Goal: Information Seeking & Learning: Learn about a topic

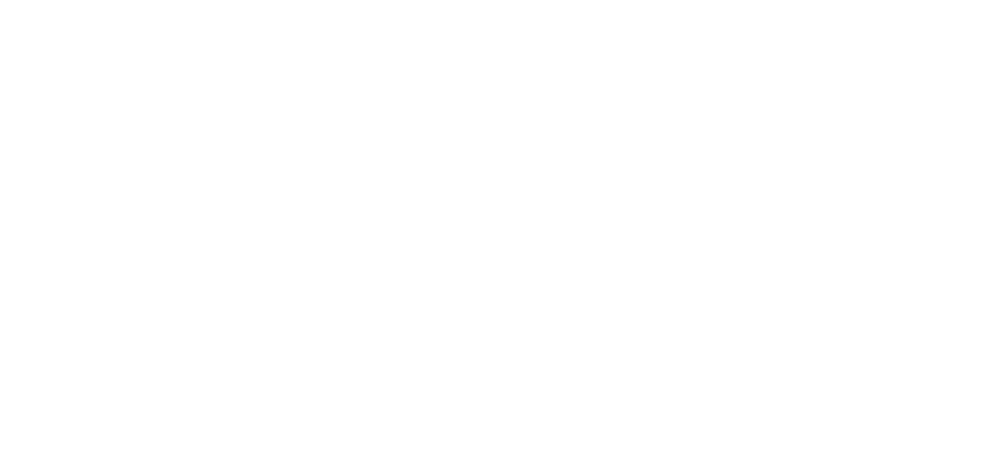
scroll to position [2369, 0]
